Goal: Information Seeking & Learning: Learn about a topic

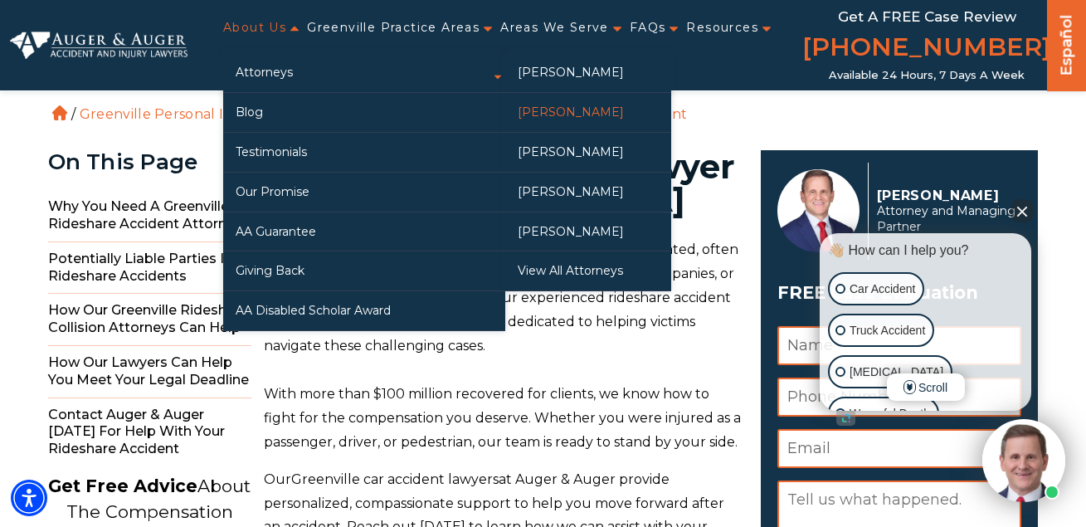
click at [562, 109] on link "[PERSON_NAME]" at bounding box center [588, 112] width 166 height 39
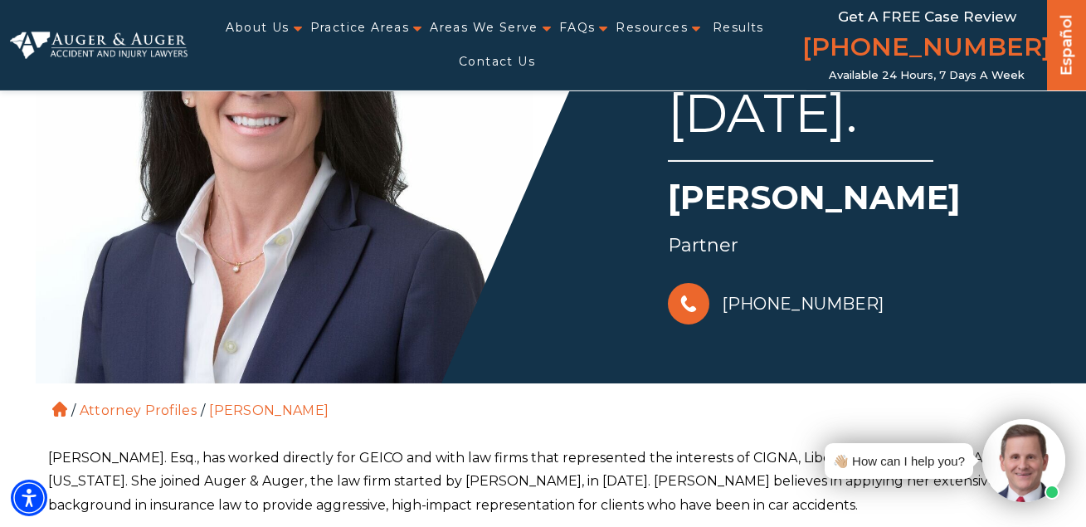
scroll to position [169, 0]
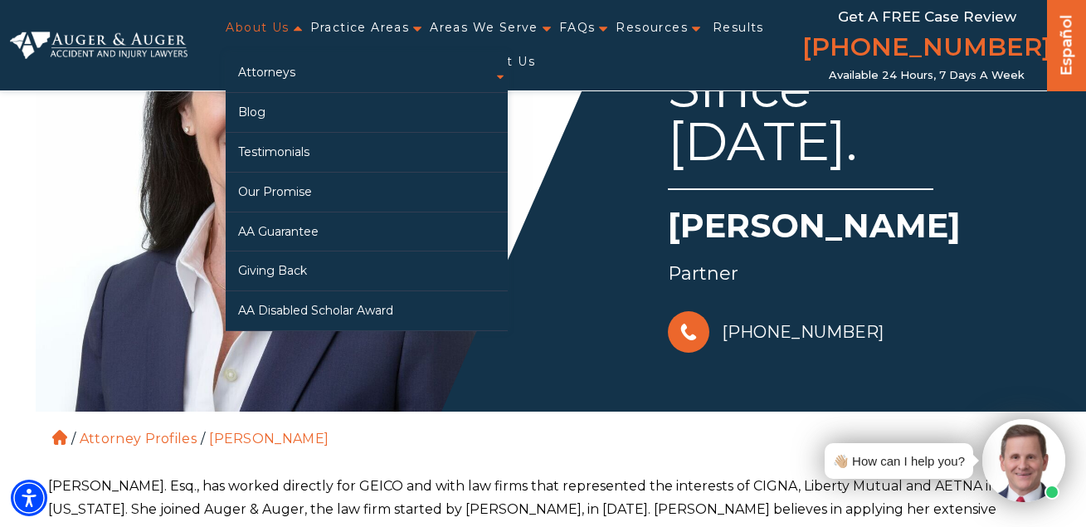
click at [279, 26] on link "About Us" at bounding box center [257, 28] width 63 height 34
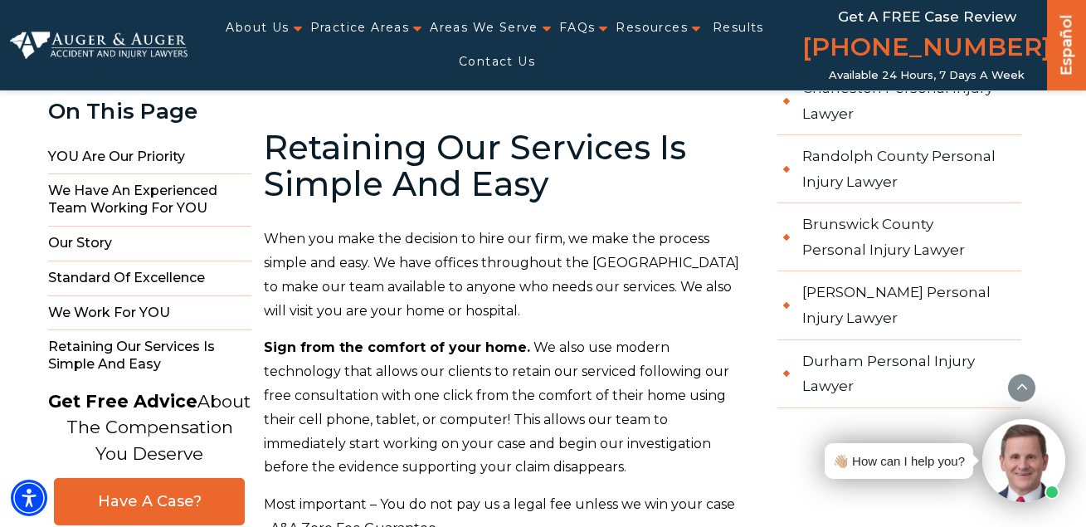
scroll to position [2199, 0]
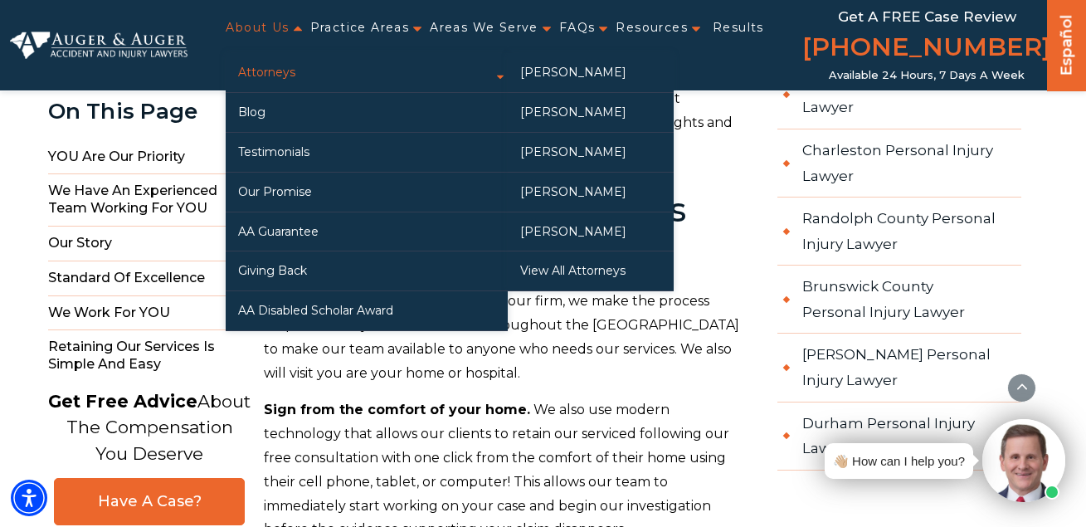
click at [274, 68] on link "Attorneys" at bounding box center [367, 72] width 282 height 39
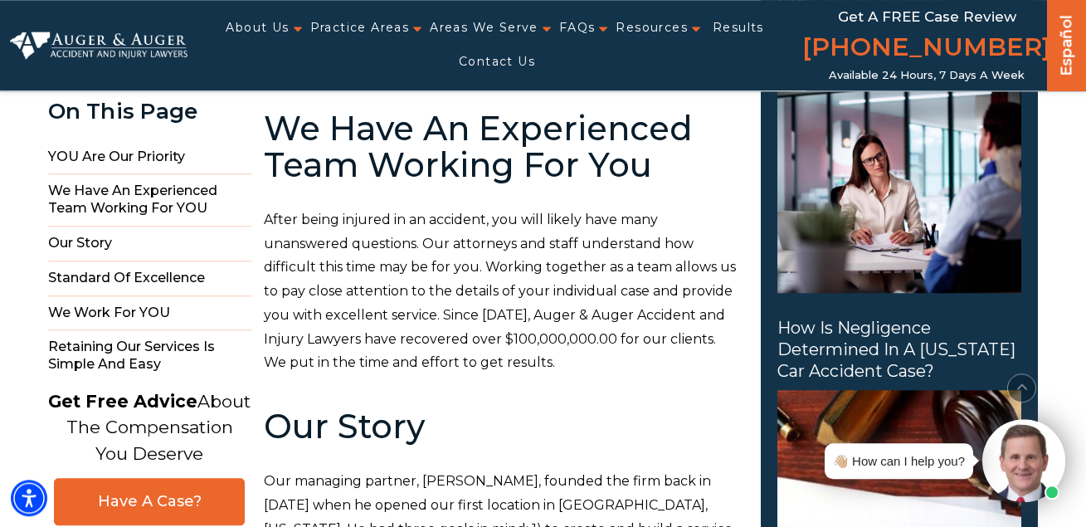
scroll to position [1100, 0]
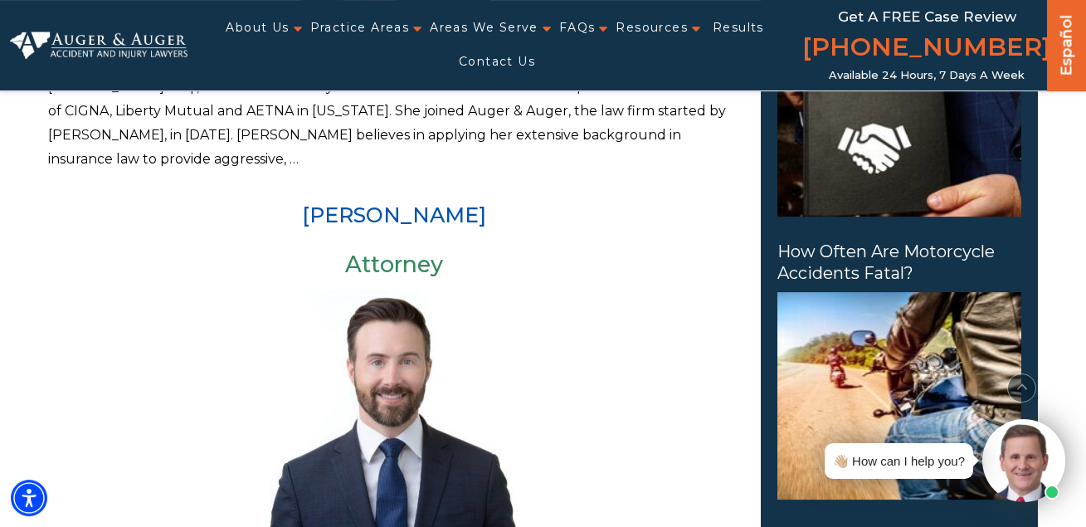
scroll to position [930, 0]
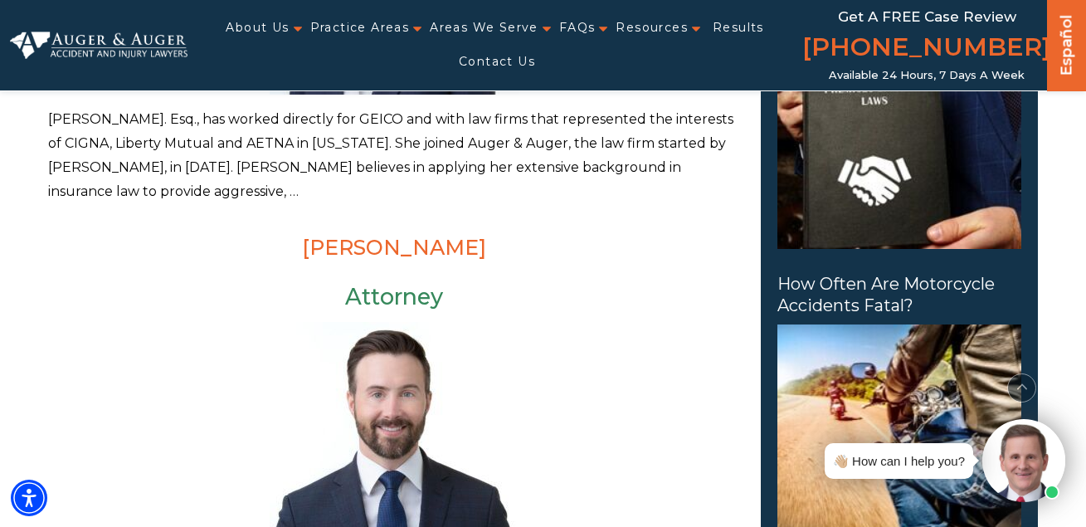
click at [395, 244] on link "[PERSON_NAME]" at bounding box center [394, 247] width 184 height 25
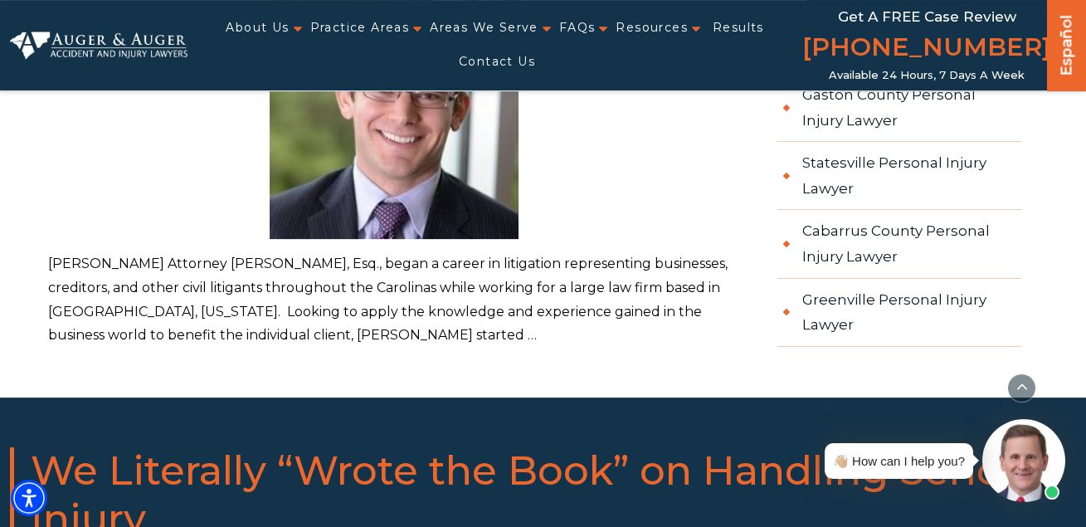
scroll to position [2115, 0]
